Goal: Ask a question

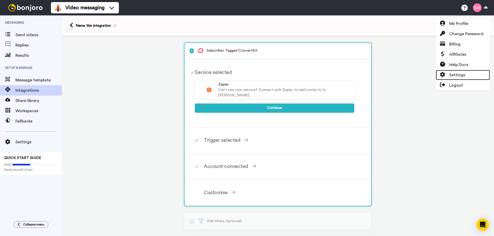
click at [451, 73] on span "Settings" at bounding box center [457, 75] width 16 height 6
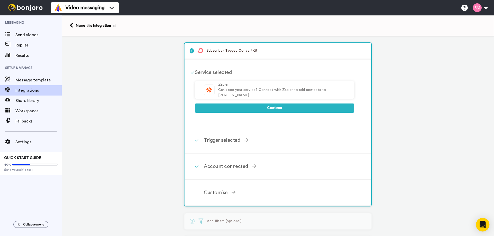
click at [482, 224] on icon "Open Intercom Messenger" at bounding box center [482, 225] width 6 height 7
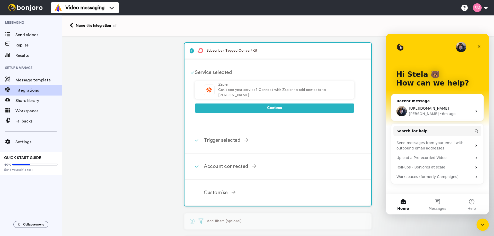
click at [428, 108] on span "https://www.bonjoro.com/automation/editor/693a74b9-cedf-42f5-9171-1540fc929aa0#/" at bounding box center [429, 108] width 40 height 4
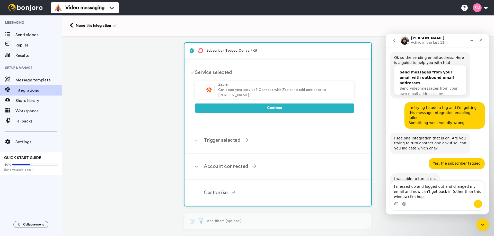
scroll to position [516, 0]
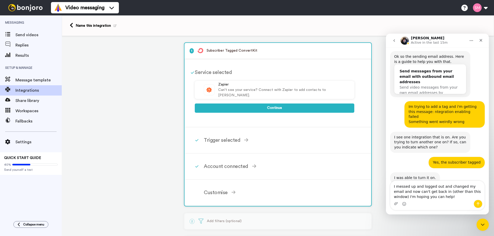
type textarea "I messed up and logged out and changed my email and now can't get back in (othe…"
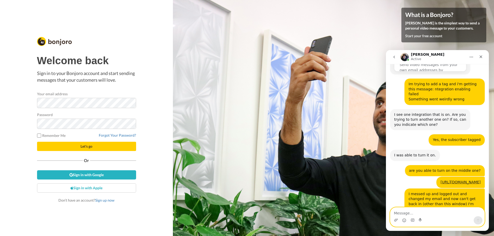
scroll to position [552, 0]
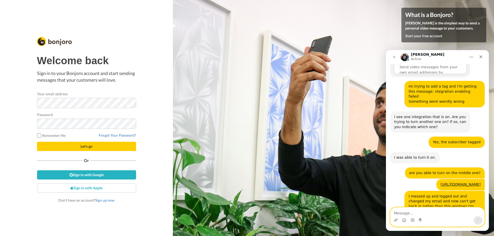
click at [434, 214] on textarea "Message…" at bounding box center [437, 212] width 94 height 9
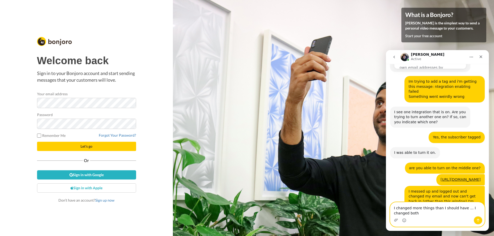
type textarea "I changed more things than I should have ... I changed both"
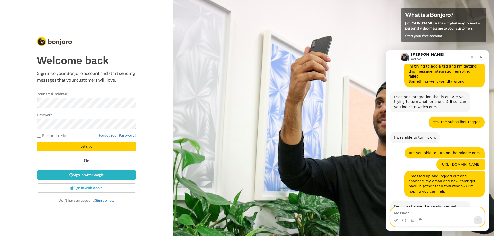
scroll to position [573, 0]
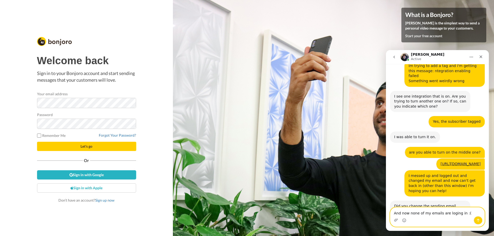
type textarea "And now none of my emails are loging in :("
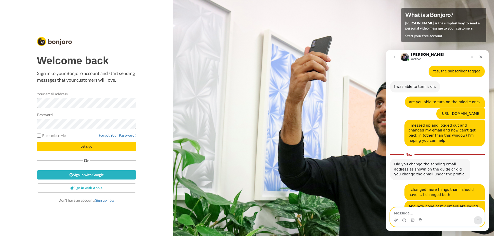
scroll to position [624, 0]
type textarea "It didn't work ."
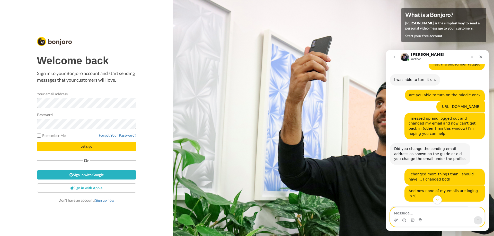
scroll to position [651, 0]
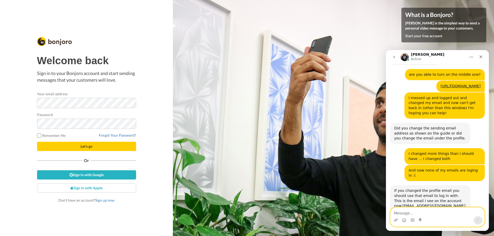
click at [431, 214] on textarea "Message…" at bounding box center [437, 212] width 94 height 9
type textarea "web"
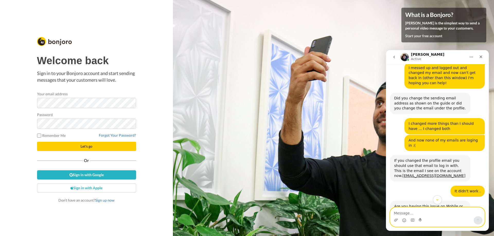
scroll to position [692, 0]
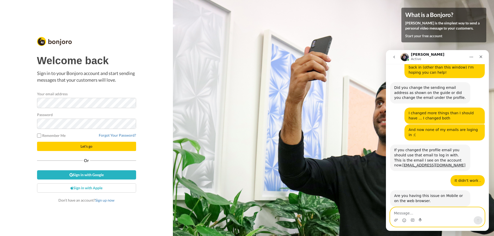
click at [451, 208] on textarea "Message…" at bounding box center [437, 212] width 94 height 9
type textarea "It's still not working :) I tried a different browser"
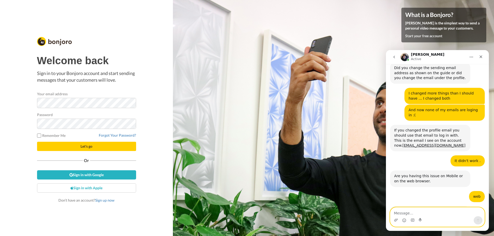
scroll to position [712, 0]
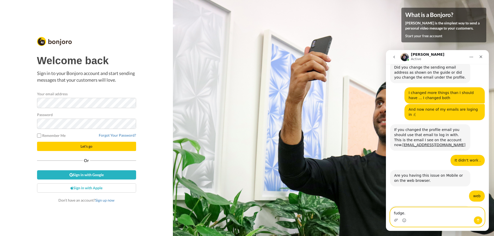
type textarea "fudge."
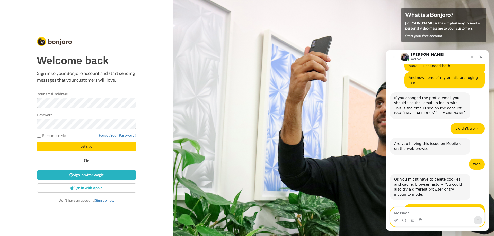
scroll to position [744, 0]
type textarea ""the credentials do not match our records""
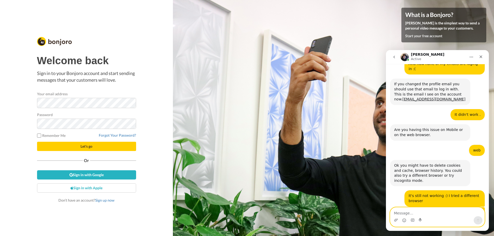
scroll to position [759, 0]
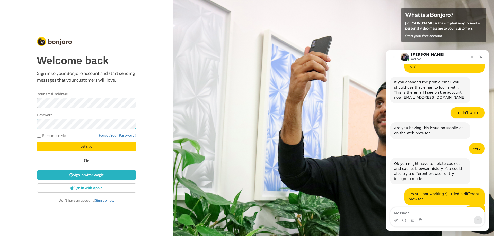
click at [37, 129] on div at bounding box center [37, 129] width 0 height 0
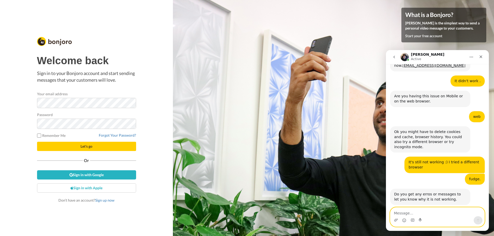
click at [424, 214] on textarea "Message…" at bounding box center [437, 212] width 94 height 9
type textarea "the originan email was stela@sparkingthesacred.com"
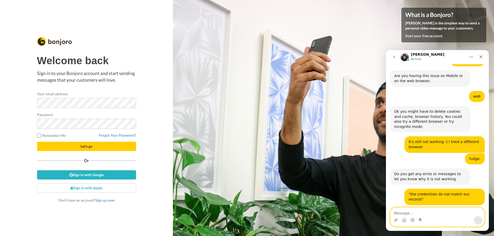
scroll to position [812, 0]
type textarea "and yes if it will make a difference"
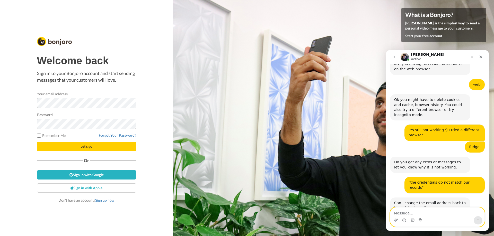
scroll to position [839, 0]
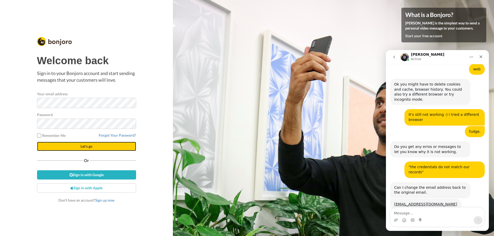
click at [86, 147] on span "Let's go" at bounding box center [86, 146] width 12 height 4
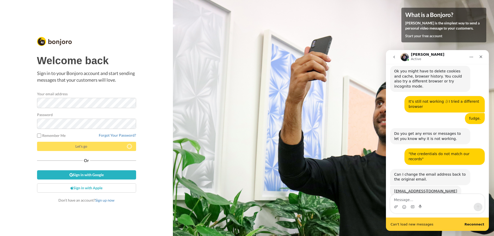
scroll to position [852, 0]
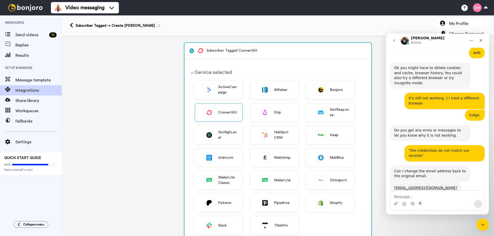
scroll to position [839, 0]
click at [442, 193] on textarea "Message…" at bounding box center [437, 195] width 94 height 9
type textarea "it worked!"
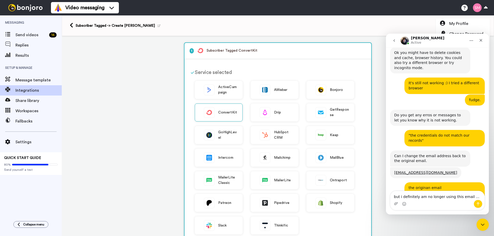
type textarea "but i definitely am no longer using this email ..."
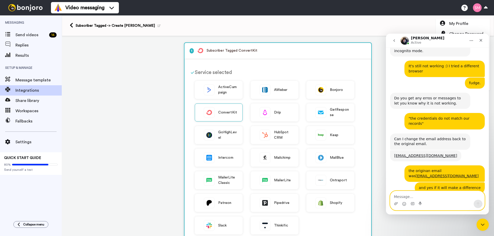
scroll to position [921, 0]
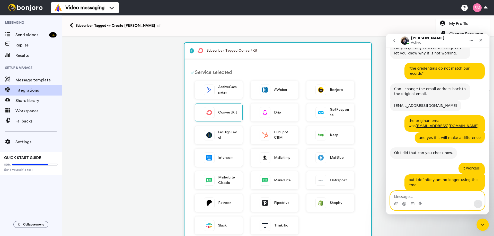
click at [409, 195] on textarea "Message…" at bounding box center [437, 195] width 94 height 9
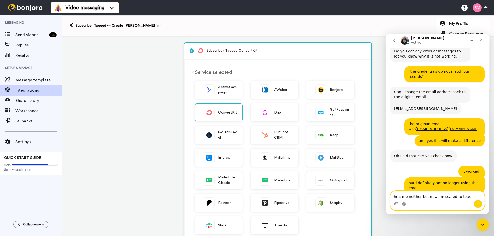
scroll to position [918, 0]
type textarea "hm, me neither but now I'm scared to touch it lol"
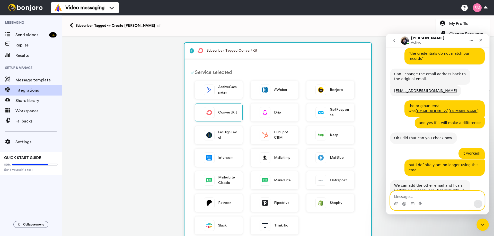
scroll to position [938, 0]
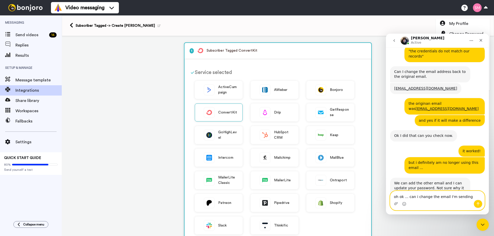
type textarea "oh ok ... can i change the email I'm sending with?"
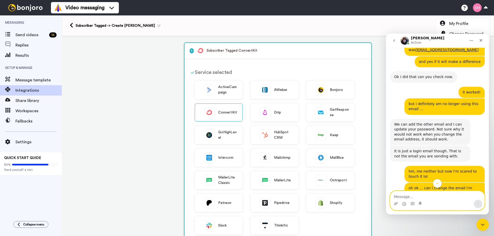
scroll to position [1006, 0]
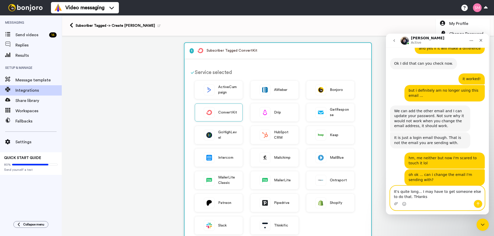
type textarea "It's quite long... I may have to get someone else to do that. THanks"
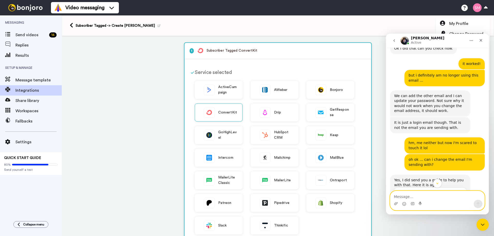
scroll to position [1055, 0]
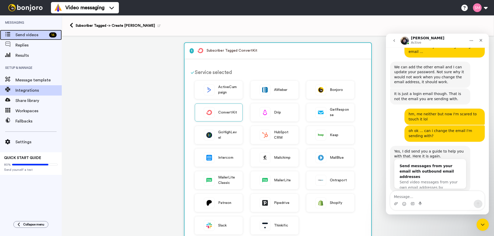
click at [19, 30] on div "Send videos 14" at bounding box center [31, 35] width 62 height 10
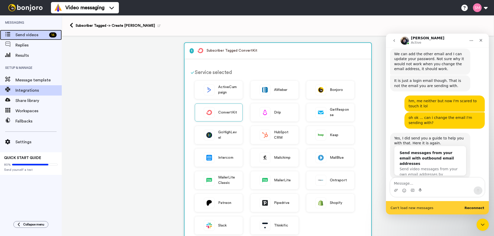
scroll to position [1068, 0]
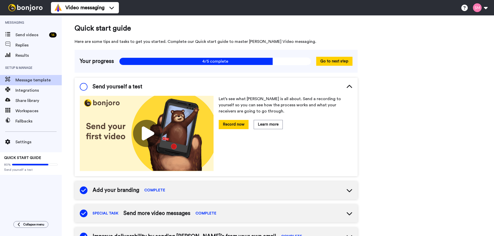
scroll to position [1, 0]
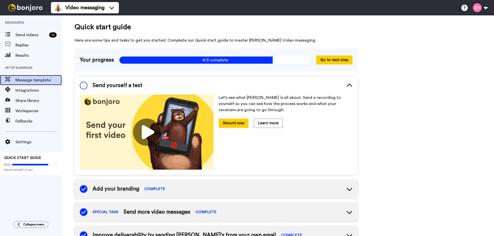
click at [28, 80] on span "Message template" at bounding box center [38, 80] width 46 height 6
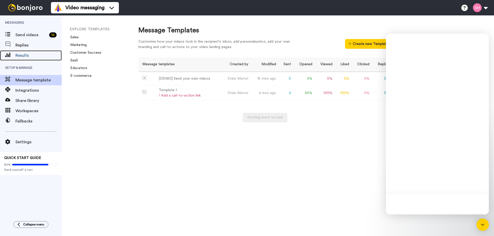
click at [25, 53] on span "Results" at bounding box center [38, 55] width 46 height 6
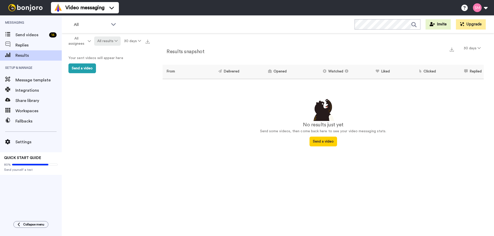
click at [119, 42] on button "All results" at bounding box center [107, 41] width 27 height 9
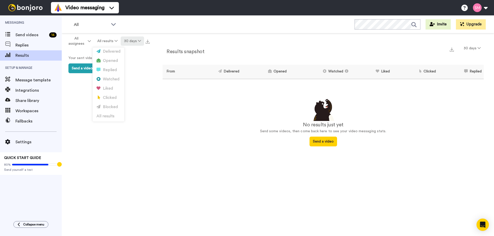
click at [132, 40] on button "30 days" at bounding box center [132, 41] width 23 height 9
click at [132, 41] on button "30 days" at bounding box center [132, 41] width 23 height 9
click at [251, 121] on div "No results just yet" at bounding box center [323, 125] width 321 height 8
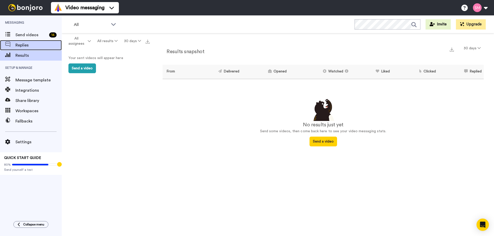
click at [23, 41] on div "Replies" at bounding box center [31, 45] width 62 height 10
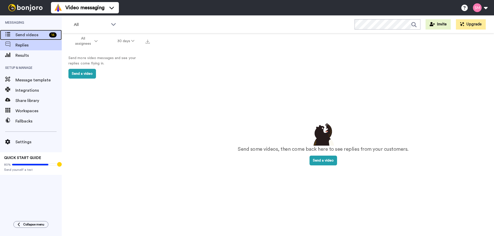
click at [24, 35] on span "Send videos" at bounding box center [31, 35] width 32 height 6
